Goal: Information Seeking & Learning: Compare options

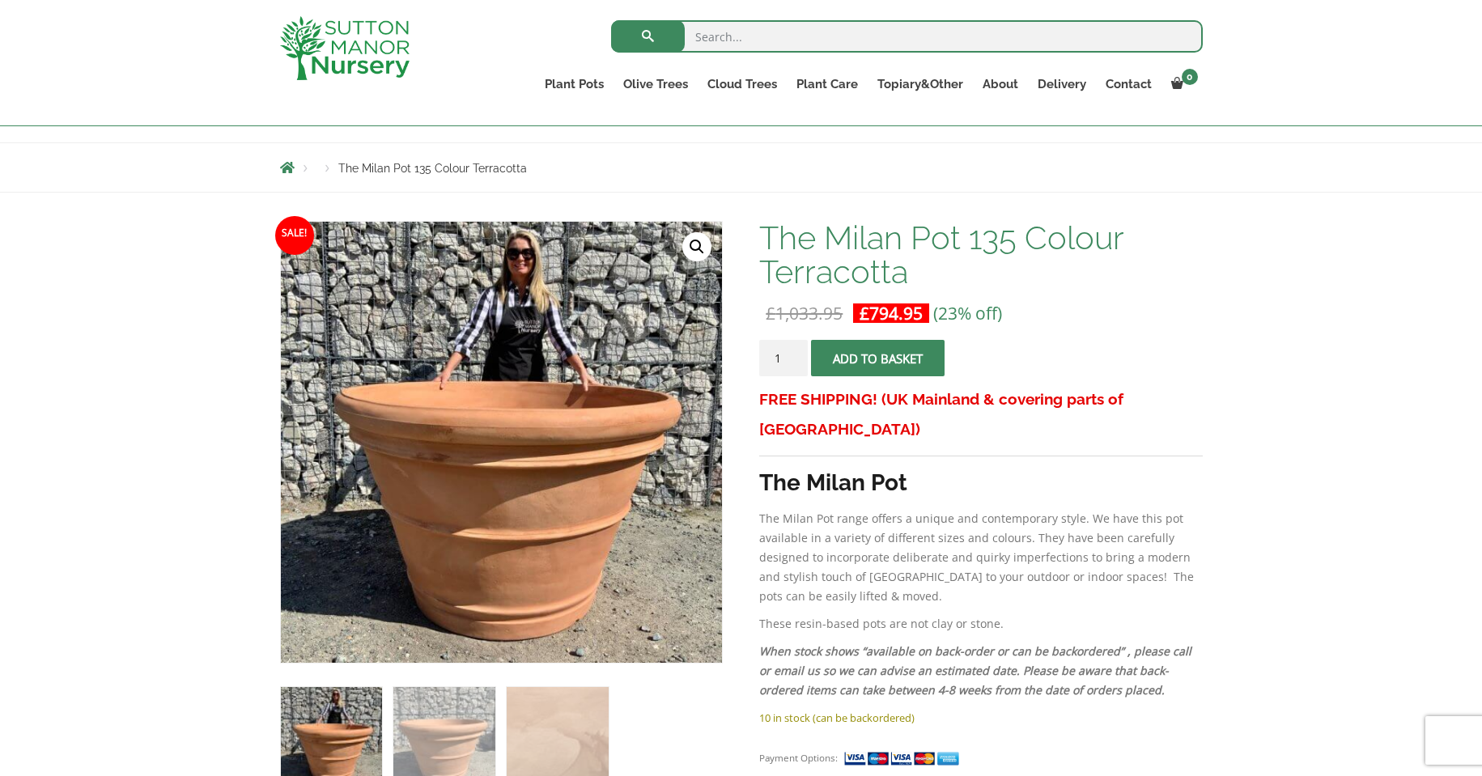
scroll to position [243, 0]
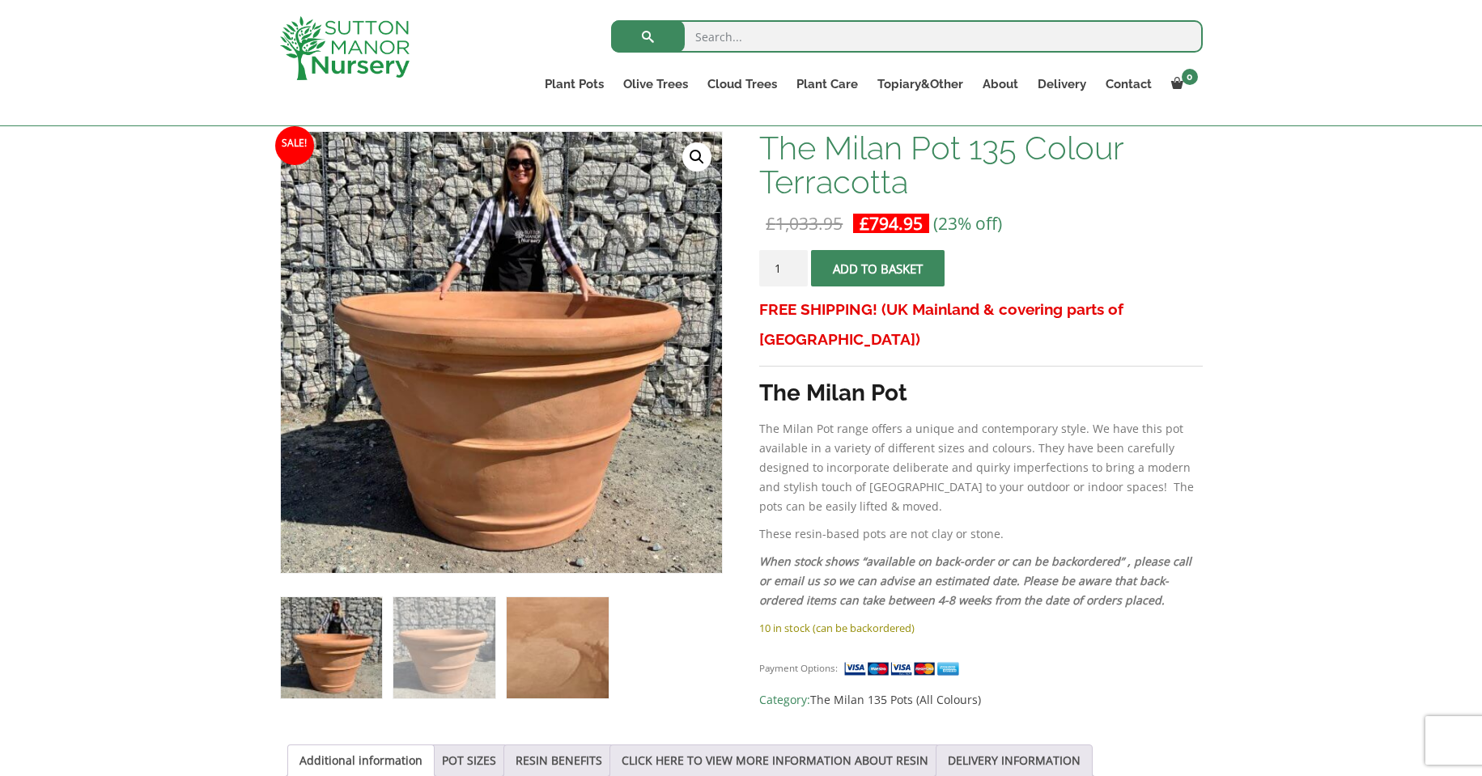
click at [558, 639] on img at bounding box center [557, 647] width 101 height 101
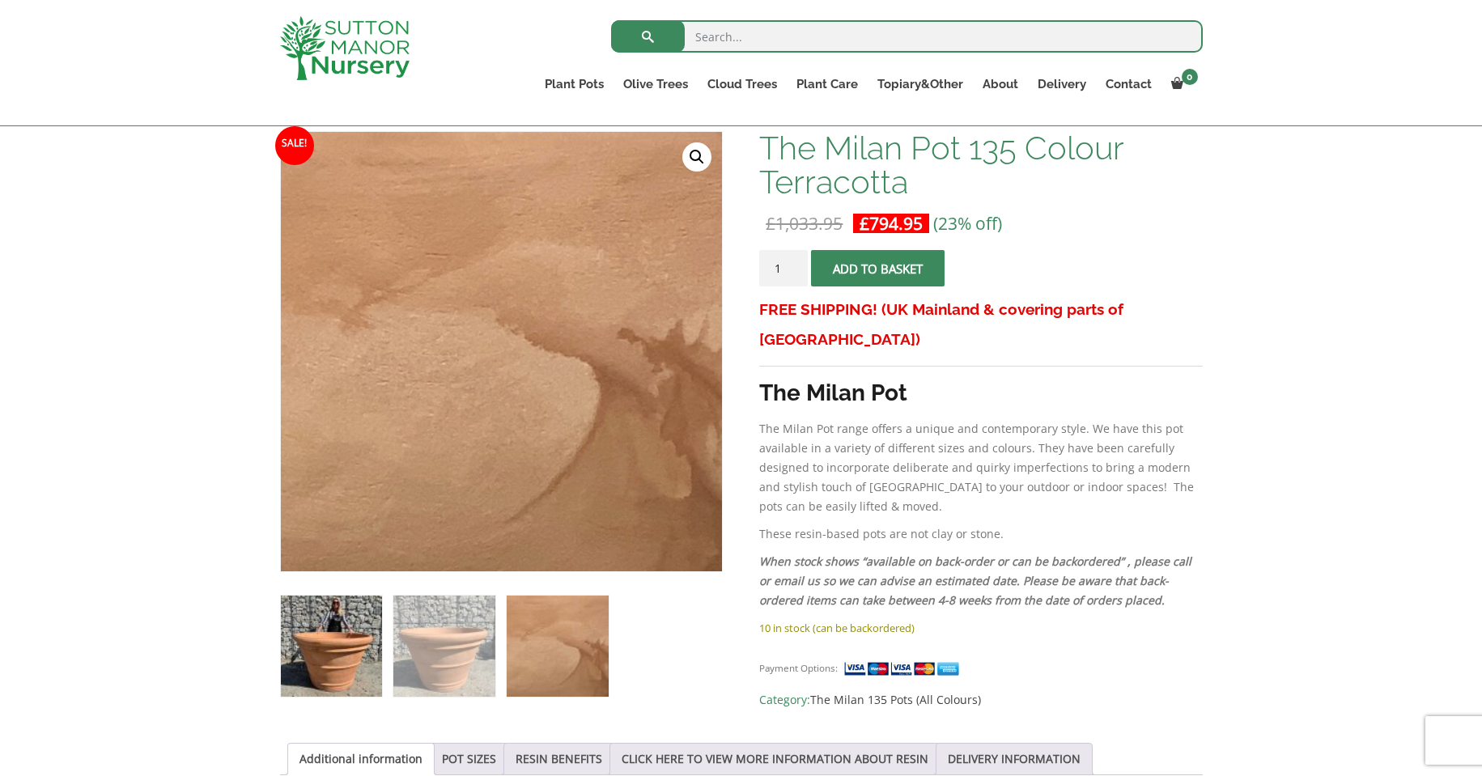
click at [327, 651] on img at bounding box center [331, 646] width 101 height 101
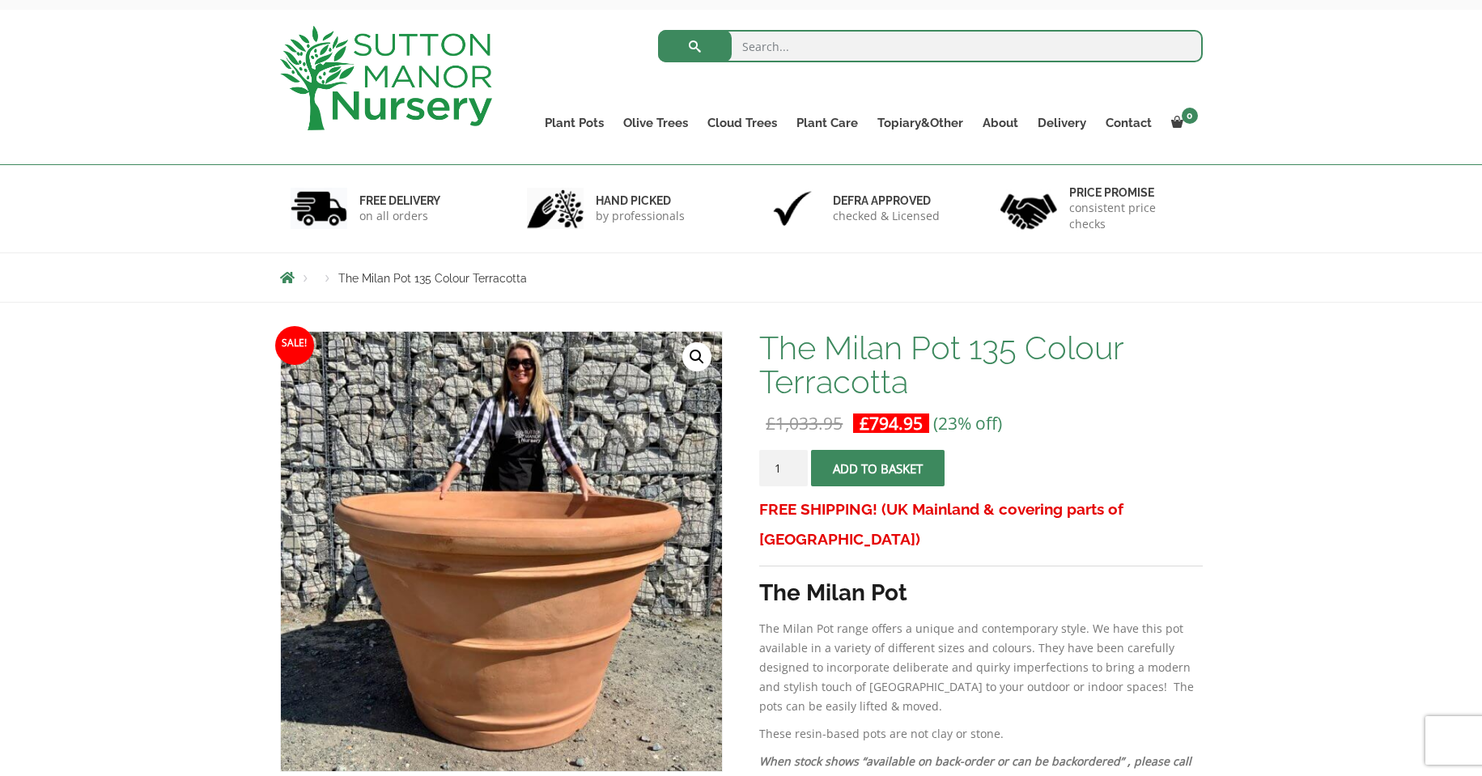
scroll to position [0, 0]
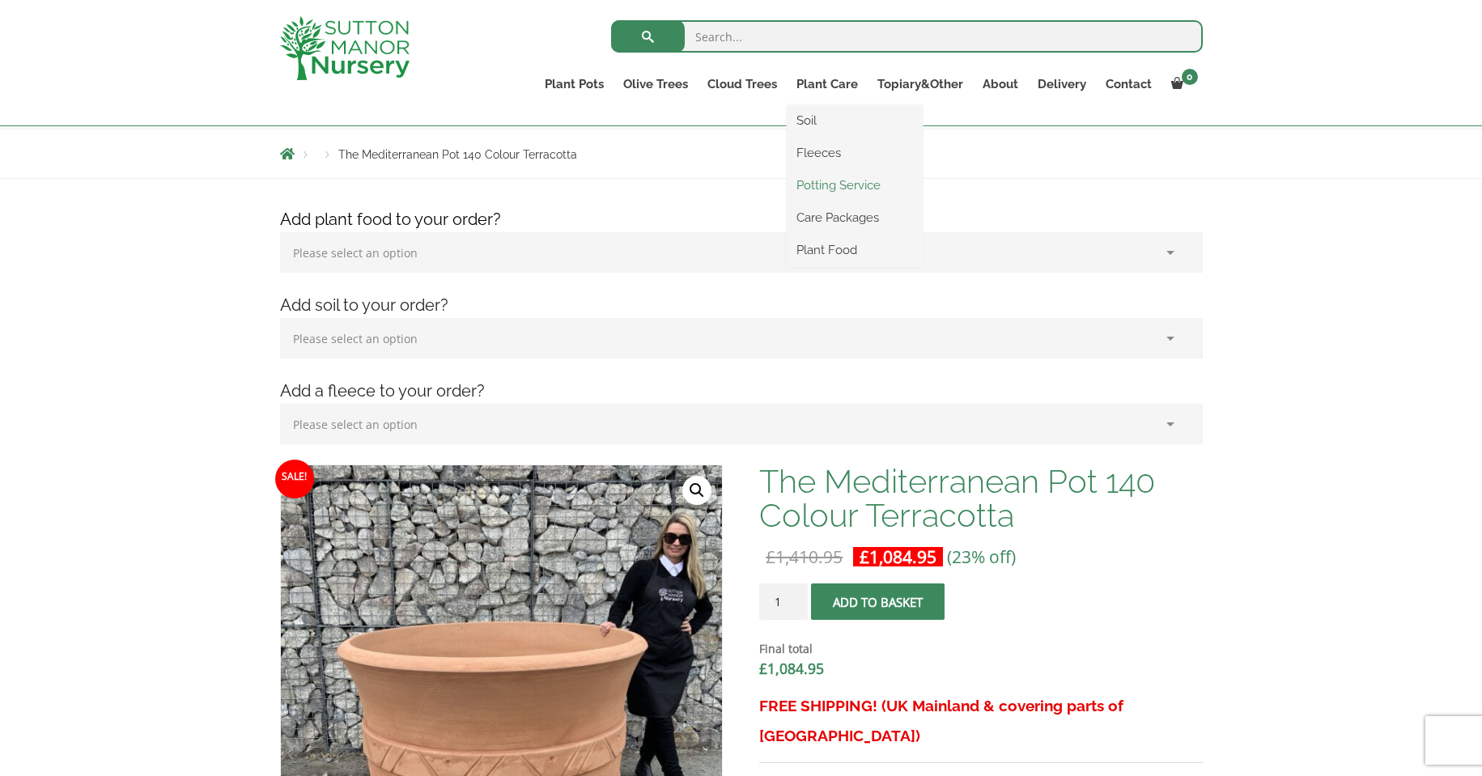
scroll to position [324, 0]
